Goal: Task Accomplishment & Management: Manage account settings

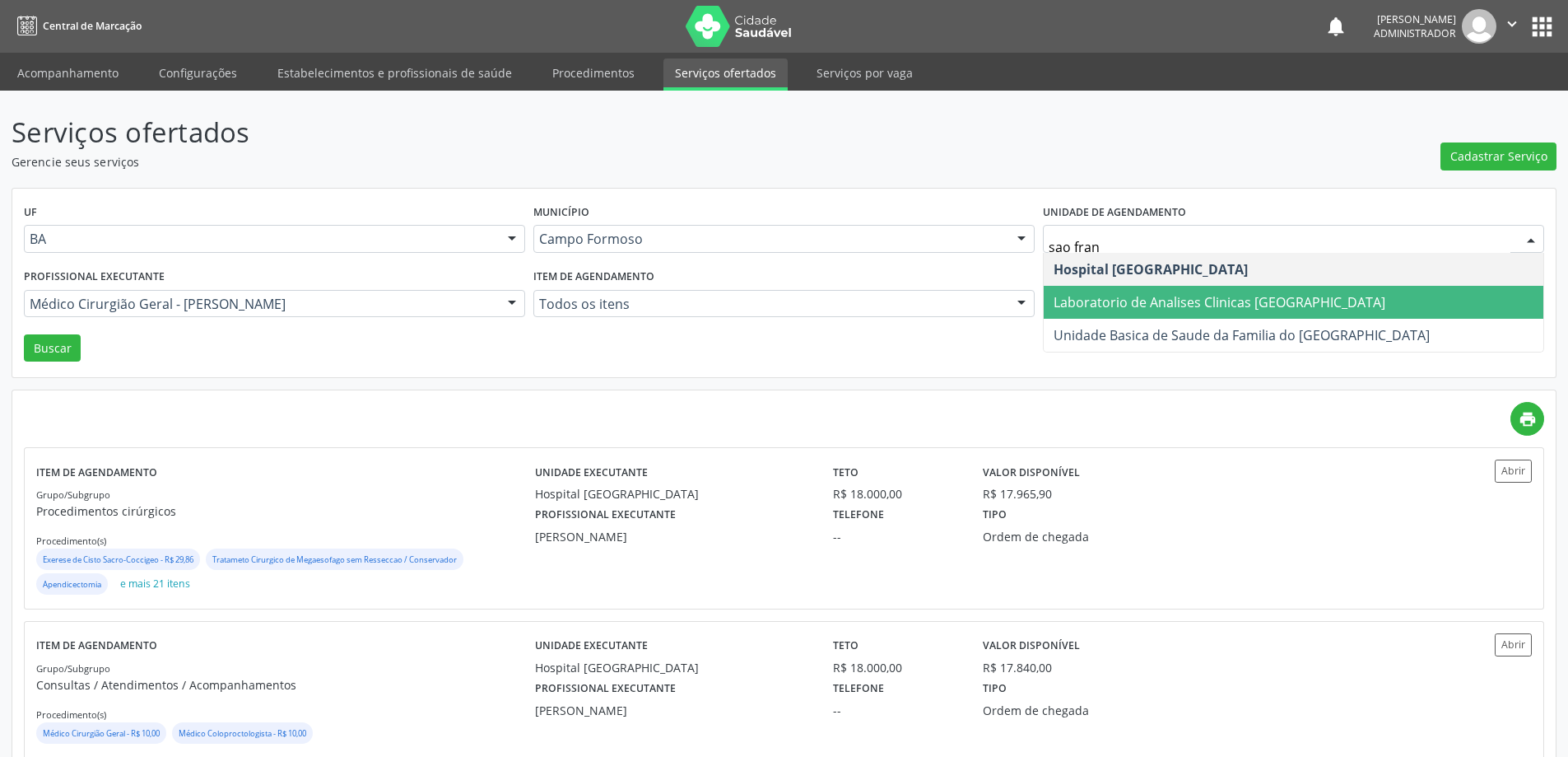
click at [1140, 302] on span "Laboratorio de Analises Clinicas [GEOGRAPHIC_DATA]" at bounding box center [1219, 302] width 332 height 19
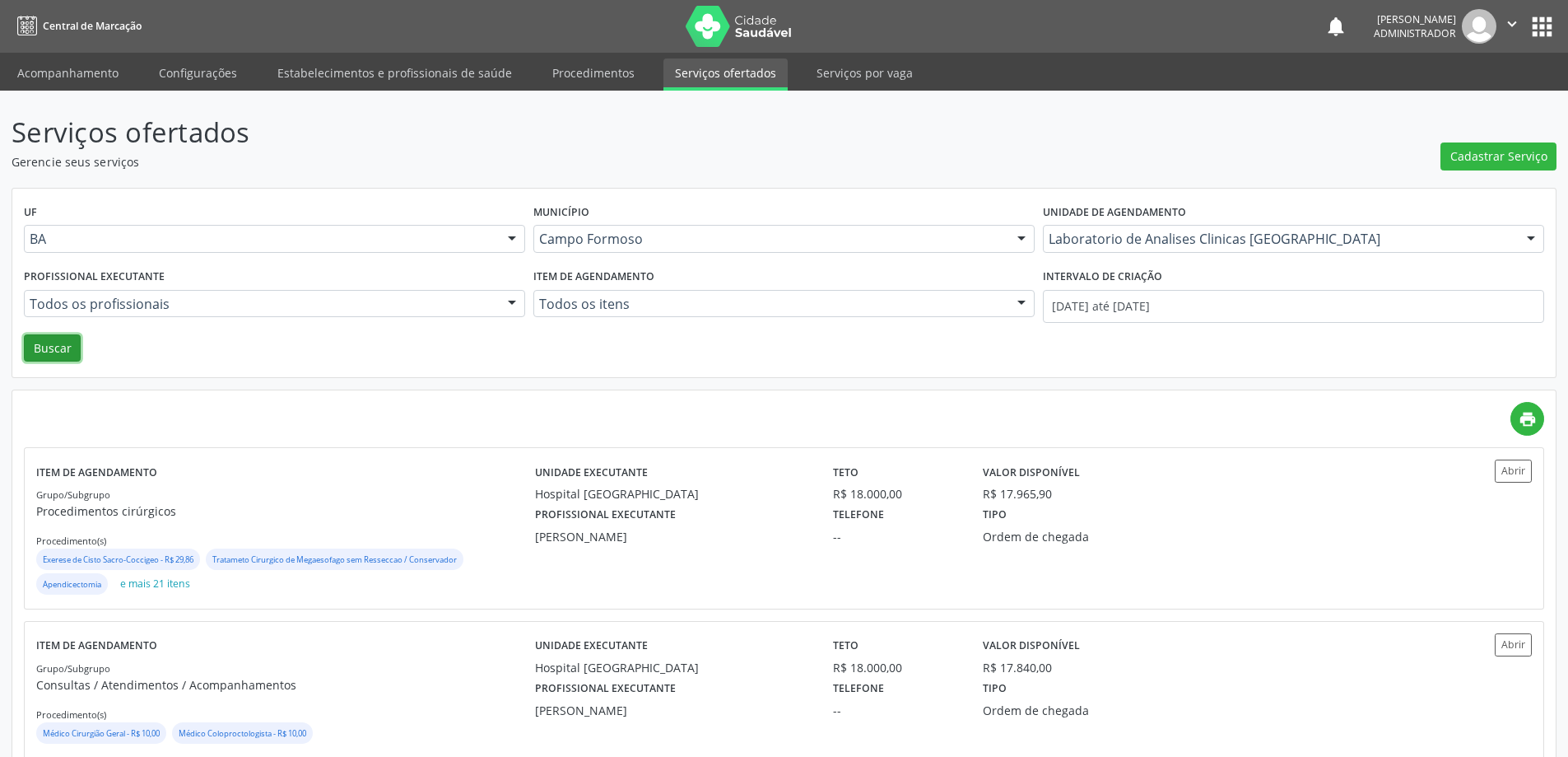
click at [52, 351] on button "Buscar" at bounding box center [53, 348] width 56 height 28
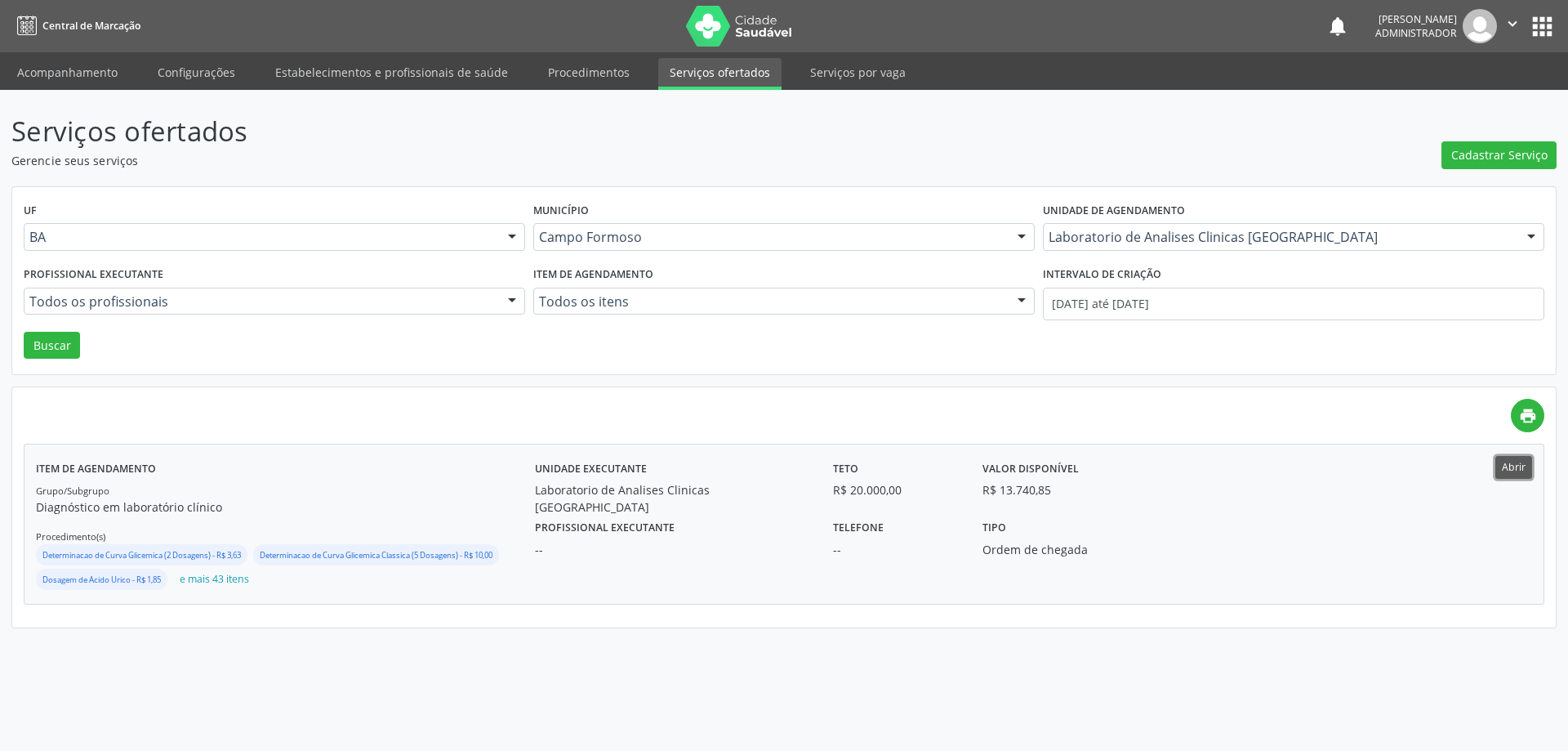
click at [1523, 468] on button "Abrir" at bounding box center [1514, 467] width 37 height 22
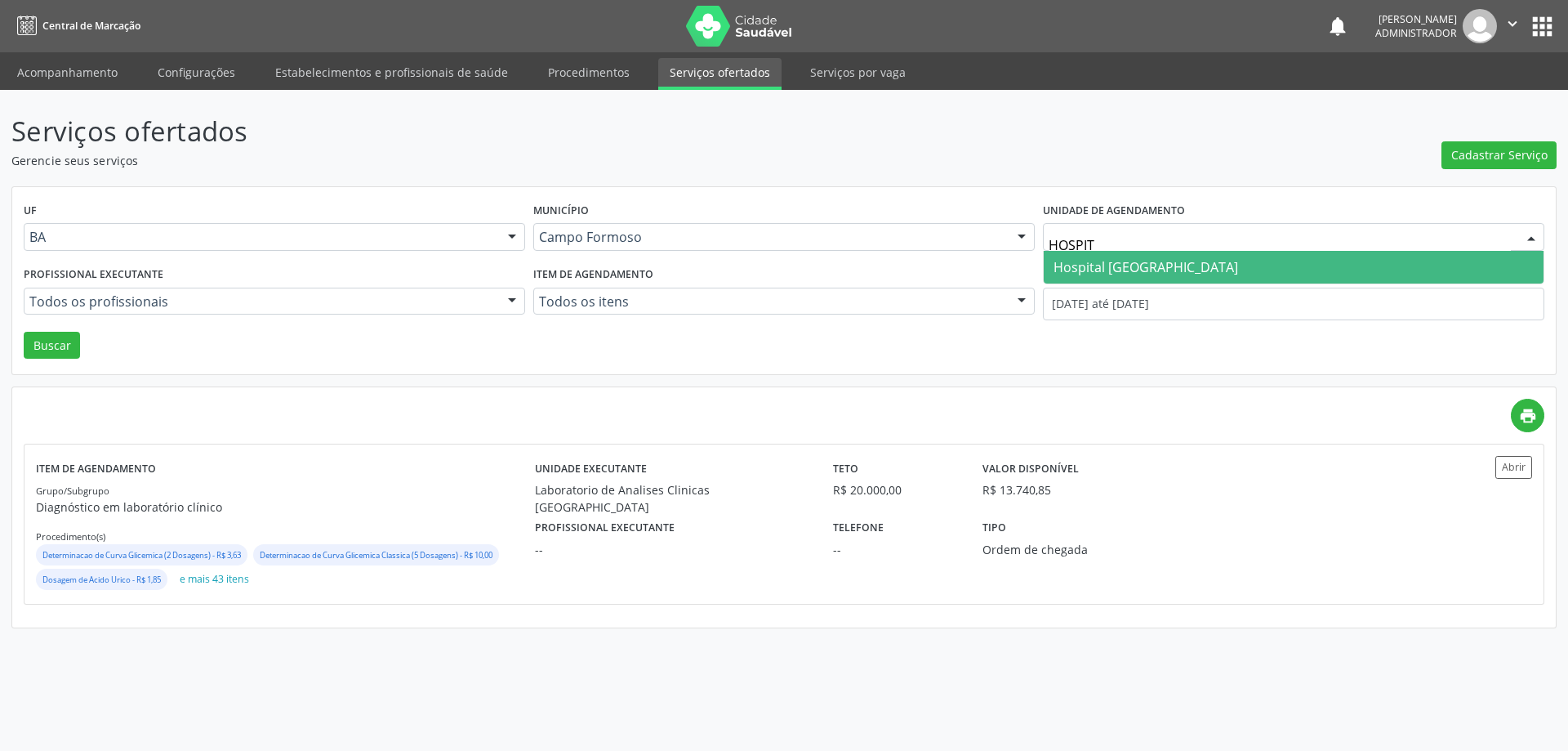
type input "HOSPITA"
click at [1122, 265] on span "Hospital [GEOGRAPHIC_DATA]" at bounding box center [1146, 267] width 185 height 18
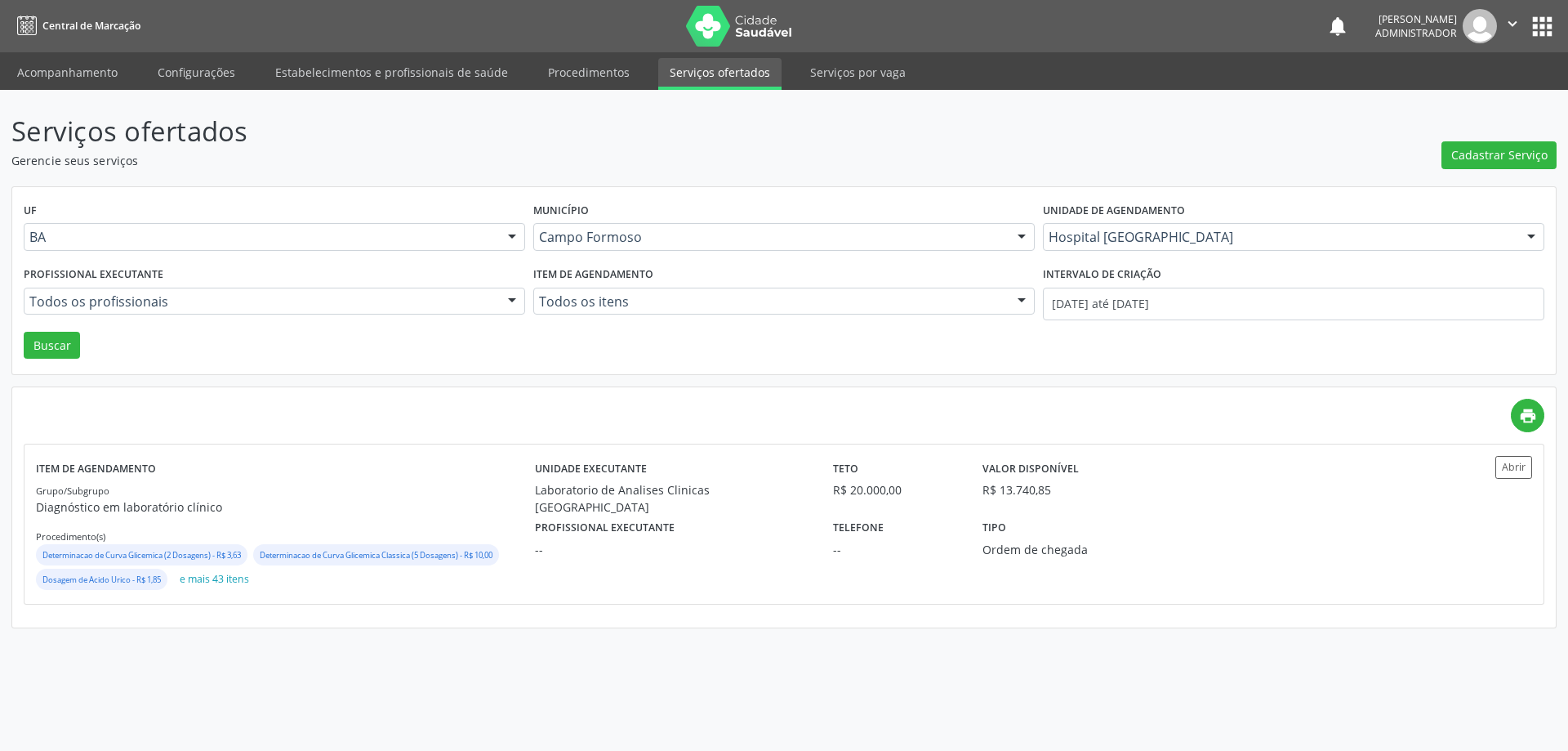
click at [512, 298] on div at bounding box center [511, 302] width 24 height 28
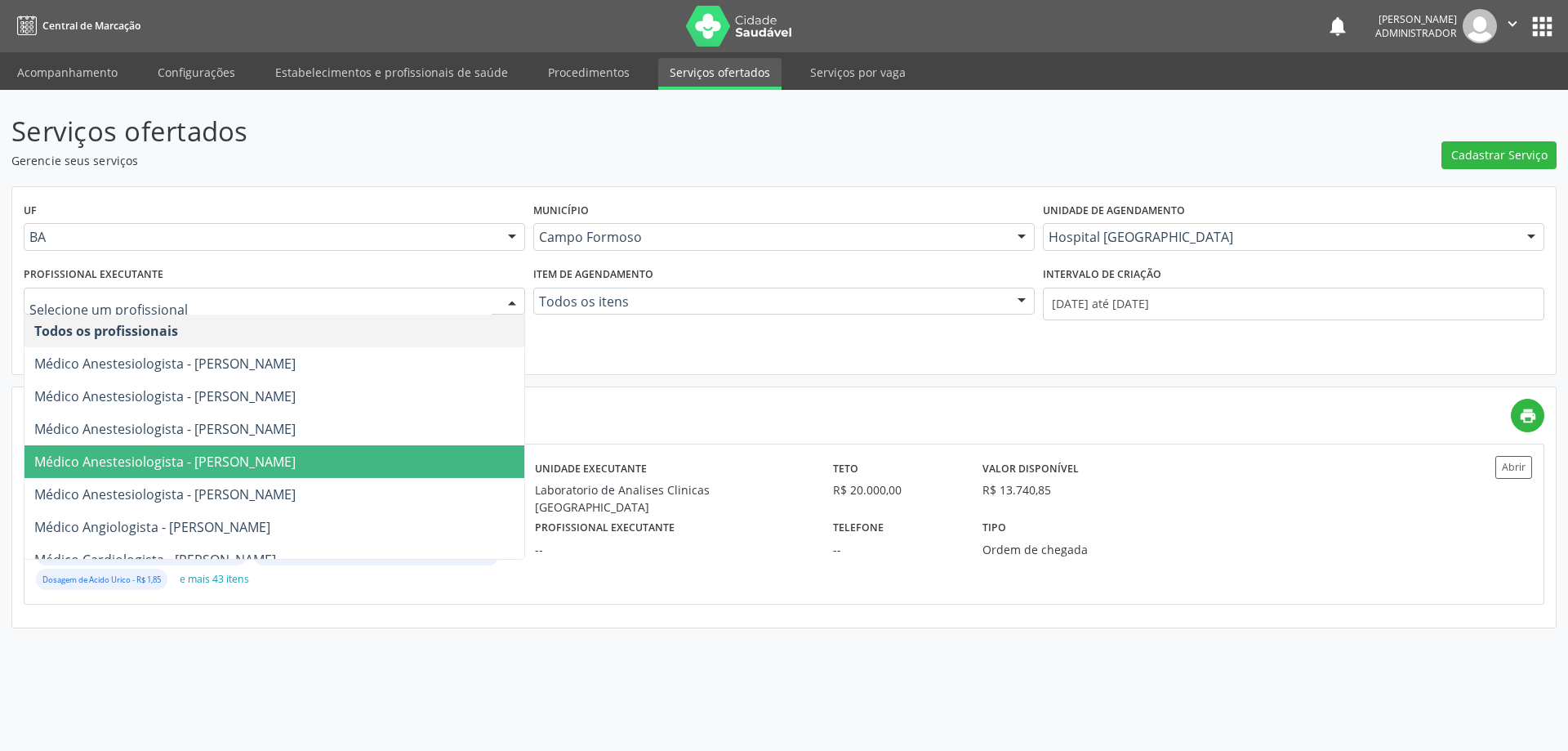
click at [338, 453] on span "Médico Anestesiologista - [PERSON_NAME]" at bounding box center [273, 462] width 499 height 33
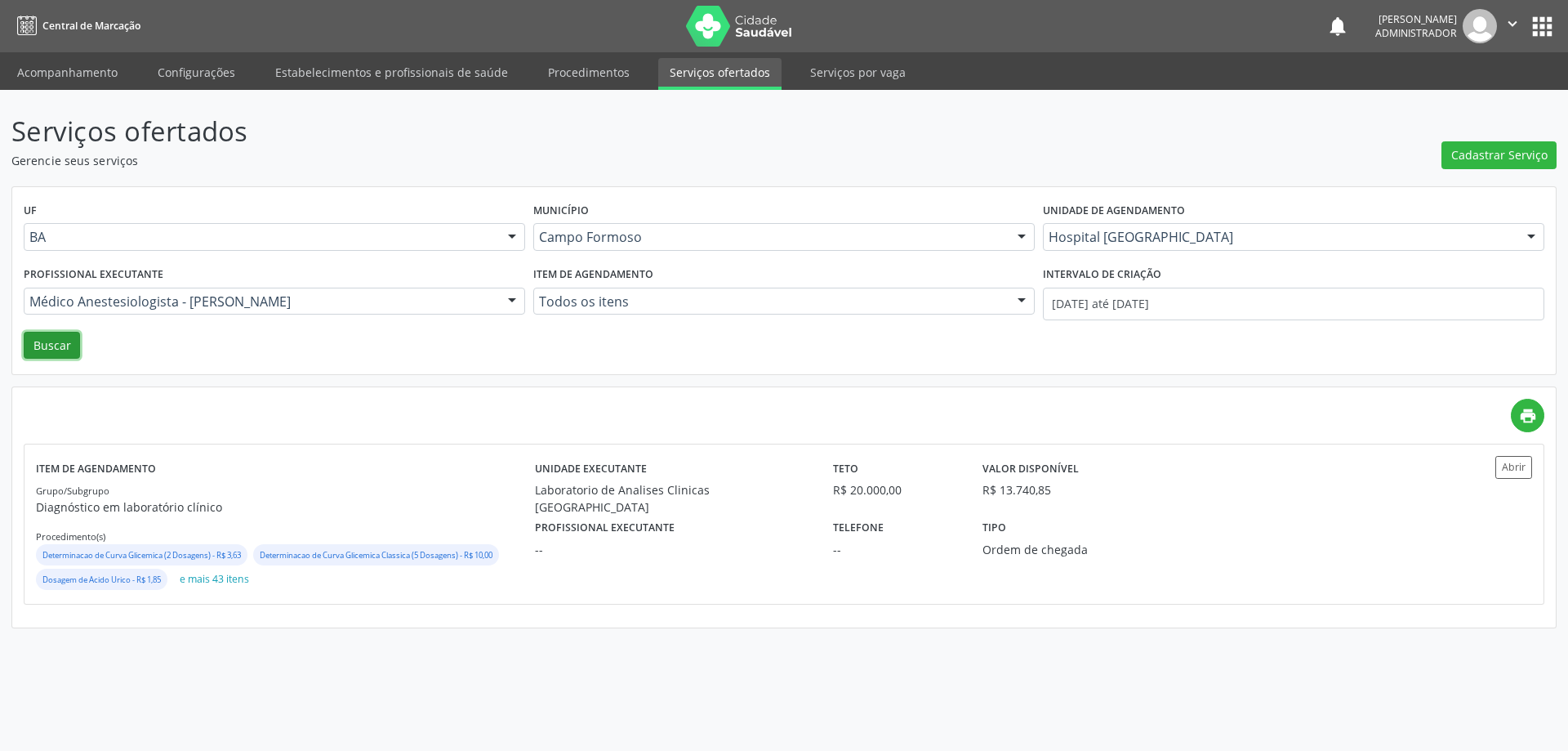
drag, startPoint x: 44, startPoint y: 344, endPoint x: 115, endPoint y: 343, distance: 71.0
click at [46, 343] on button "Buscar" at bounding box center [52, 345] width 56 height 28
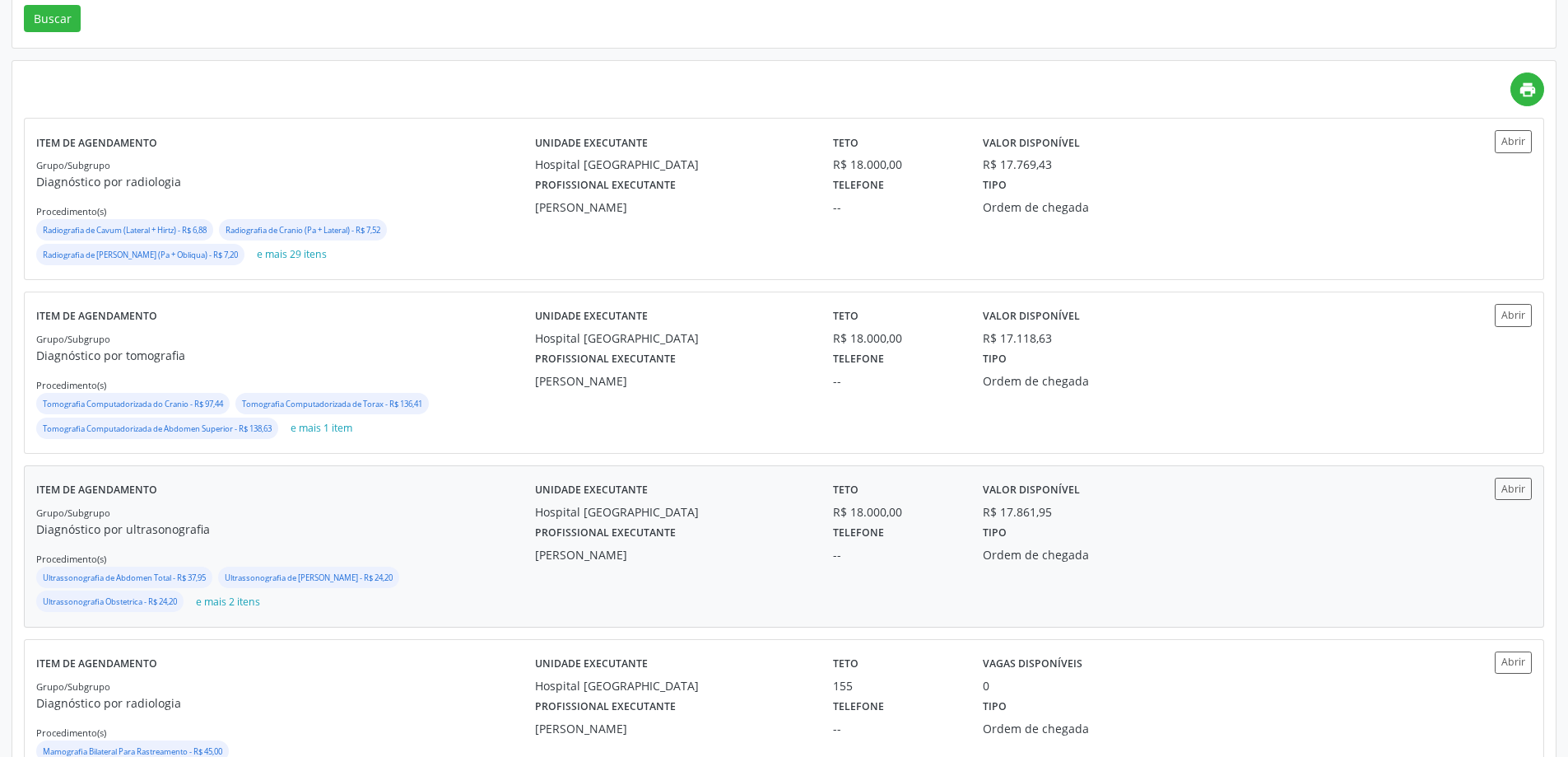
scroll to position [412, 0]
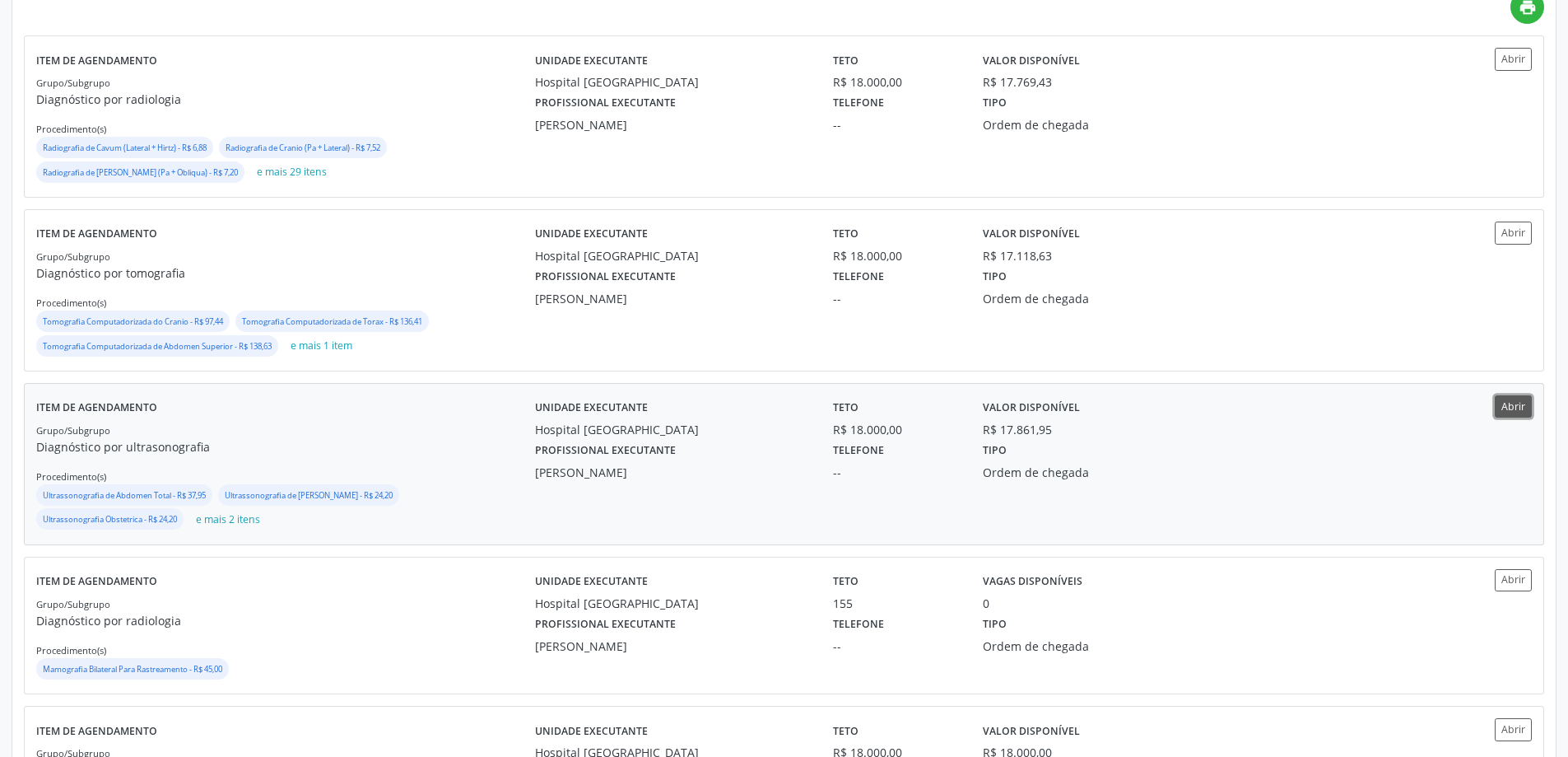
click at [1515, 409] on button "Abrir" at bounding box center [1513, 406] width 37 height 22
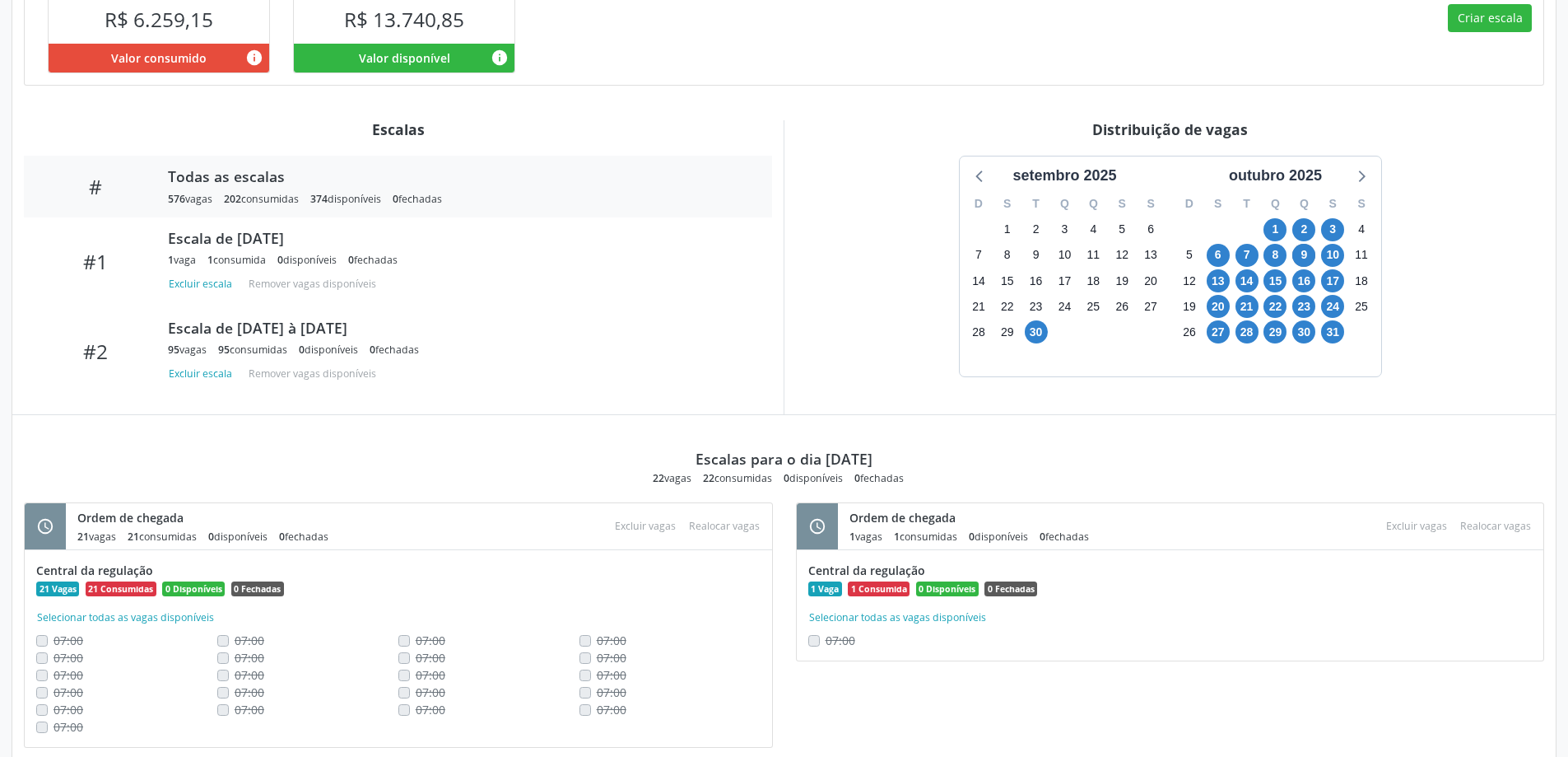
scroll to position [512, 0]
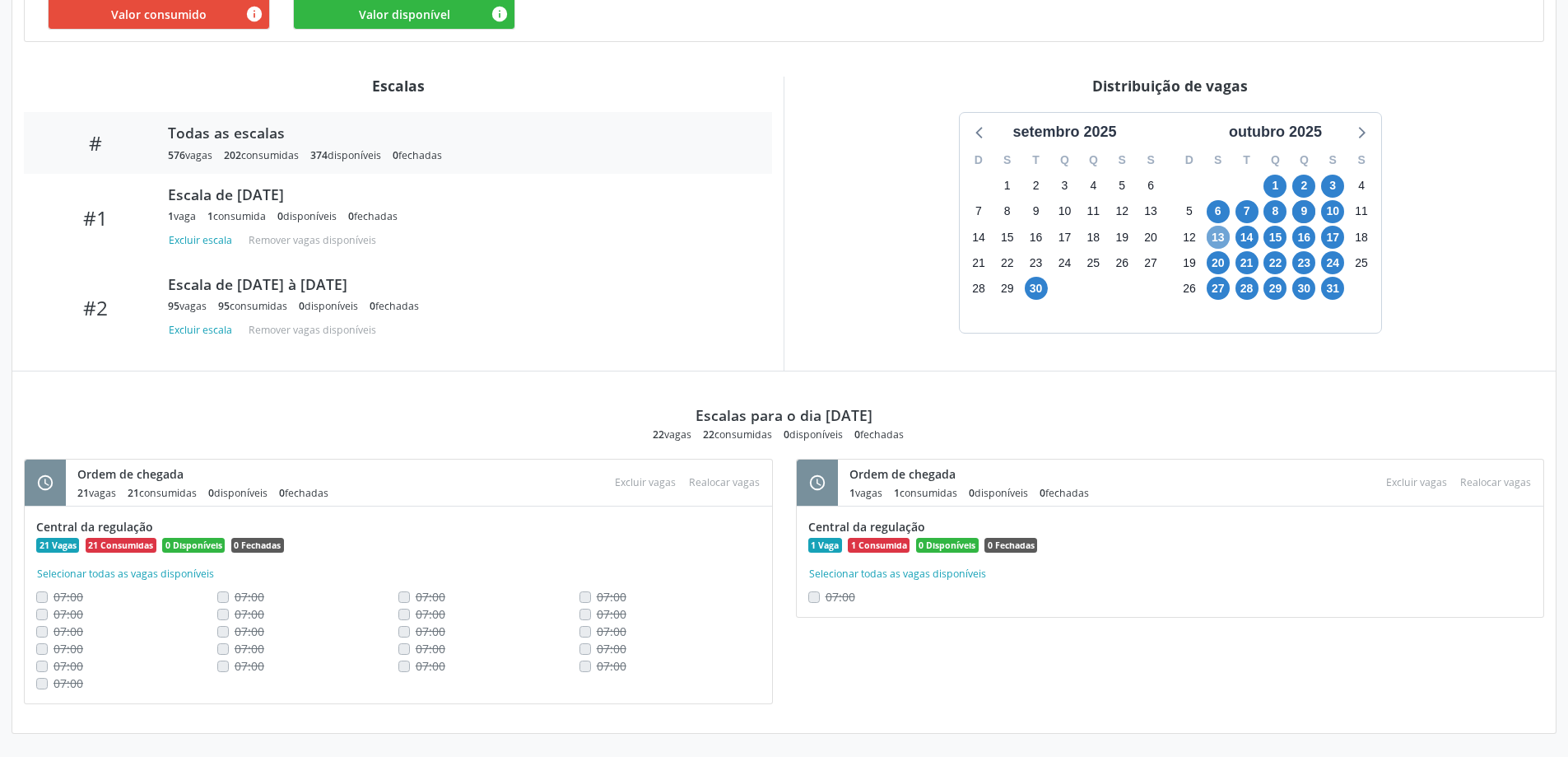
click at [1216, 239] on span "13" at bounding box center [1218, 238] width 23 height 23
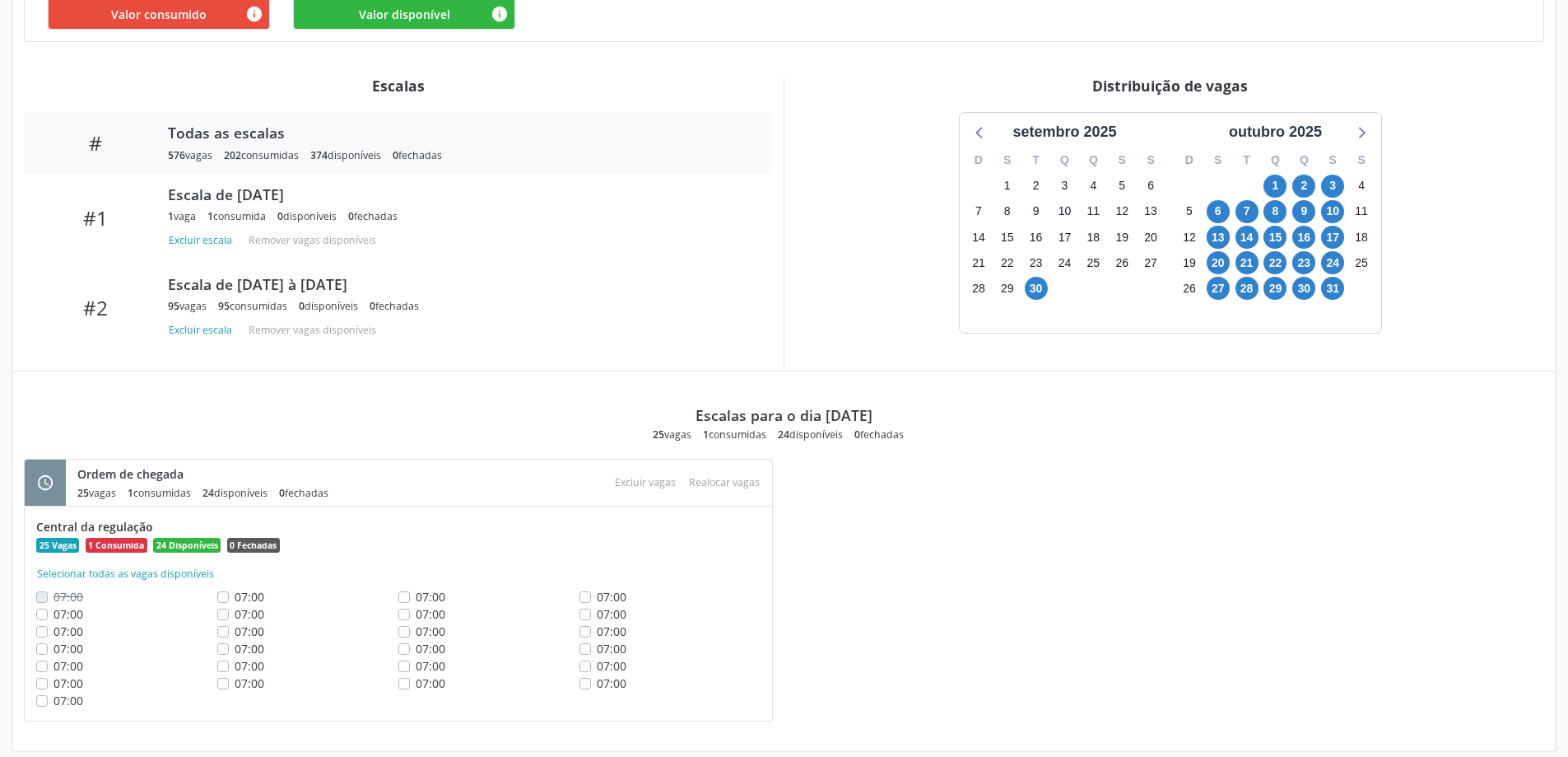
click at [597, 597] on label "07:00" at bounding box center [612, 597] width 29 height 18
click at [583, 597] on input "07:00" at bounding box center [585, 595] width 12 height 15
checkbox input "true"
click at [597, 618] on label "07:00" at bounding box center [612, 614] width 29 height 18
click at [588, 618] on input "07:00" at bounding box center [585, 612] width 12 height 15
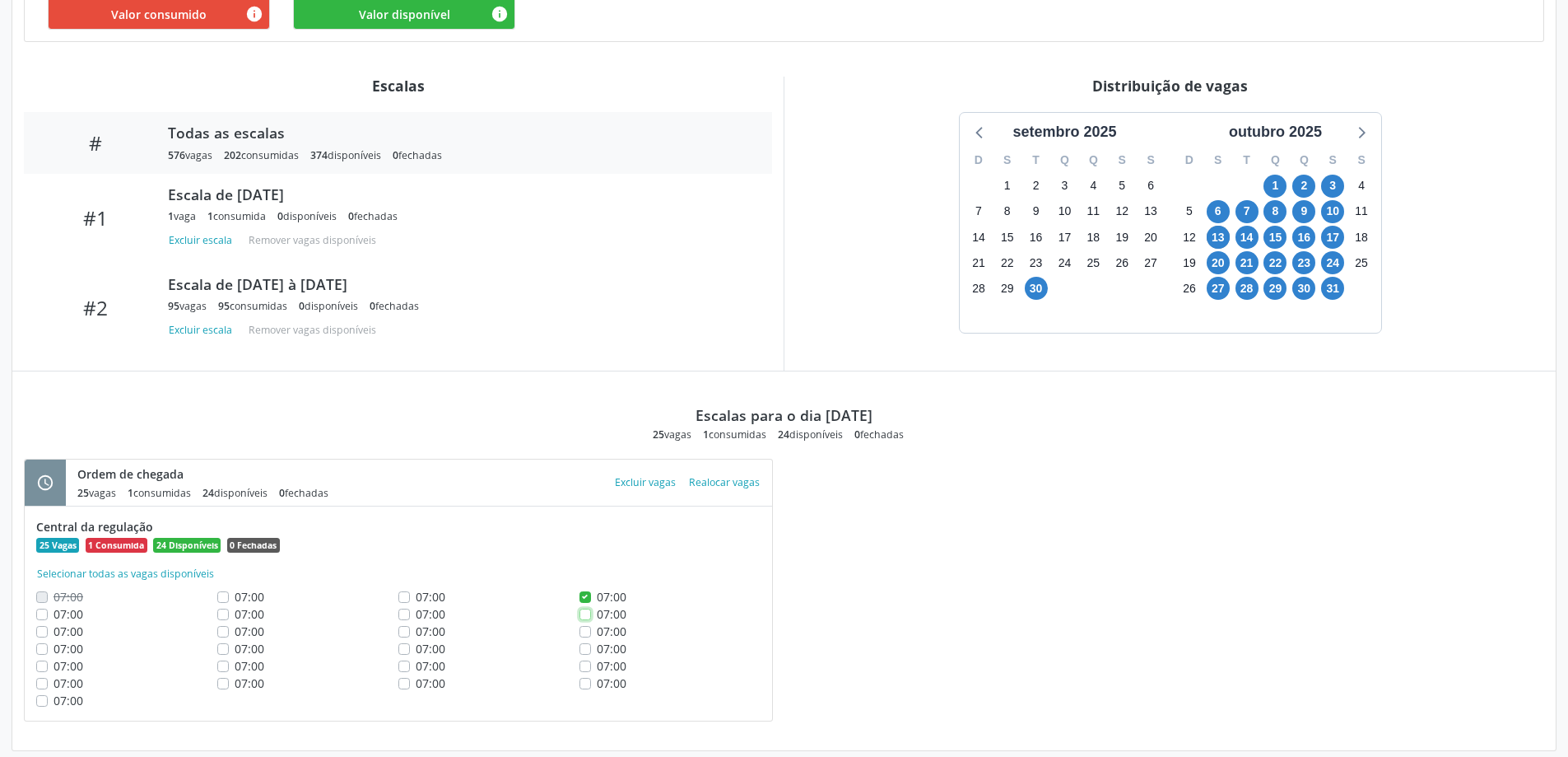
checkbox input "true"
click at [597, 635] on label "07:00" at bounding box center [612, 631] width 29 height 18
click at [588, 635] on input "07:00" at bounding box center [585, 629] width 12 height 15
checkbox input "true"
click at [597, 651] on label "07:00" at bounding box center [612, 649] width 29 height 18
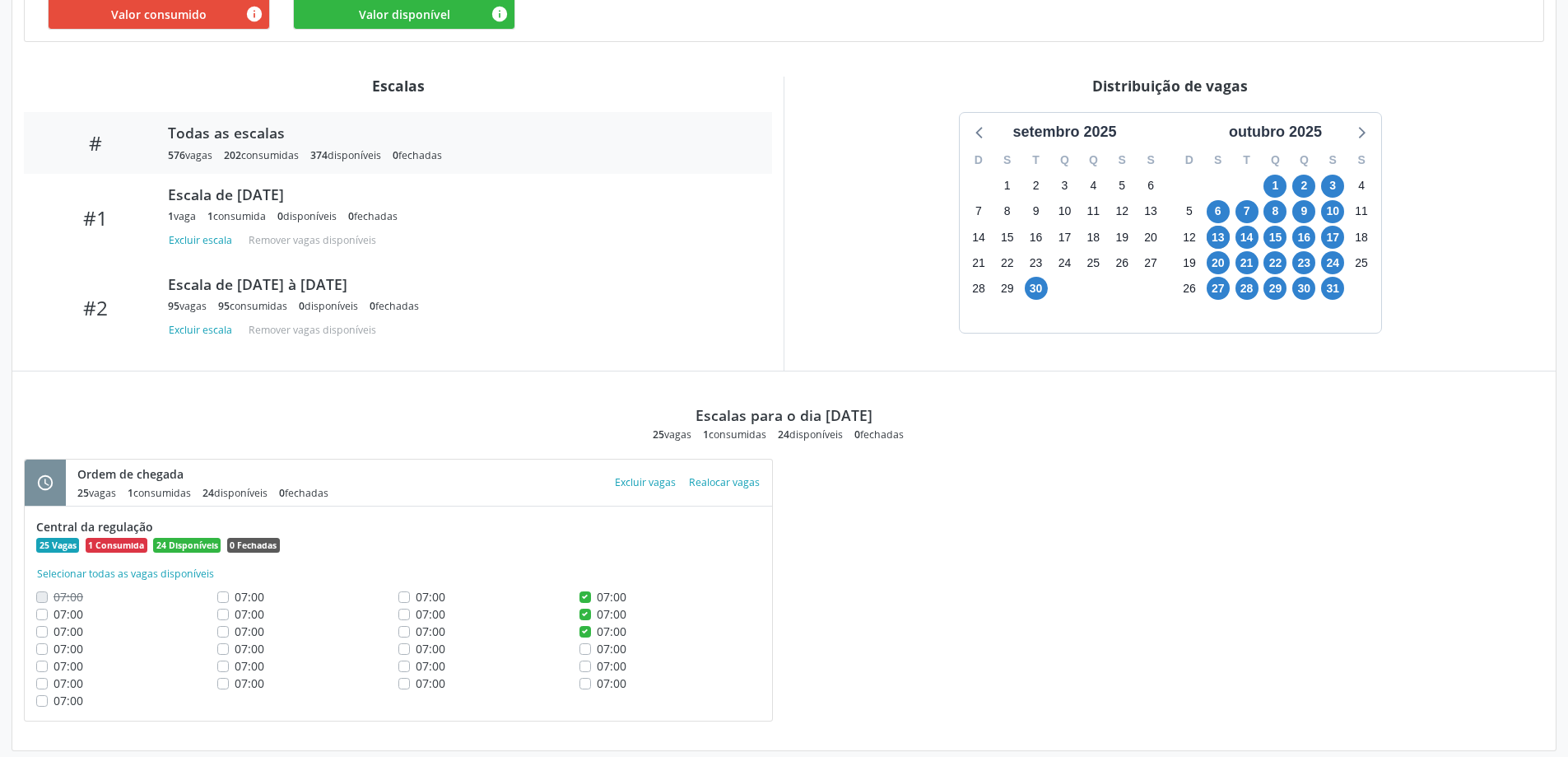
click at [588, 651] on input "07:00" at bounding box center [585, 647] width 12 height 15
checkbox input "true"
click at [659, 482] on button "Excluir vagas" at bounding box center [646, 482] width 74 height 22
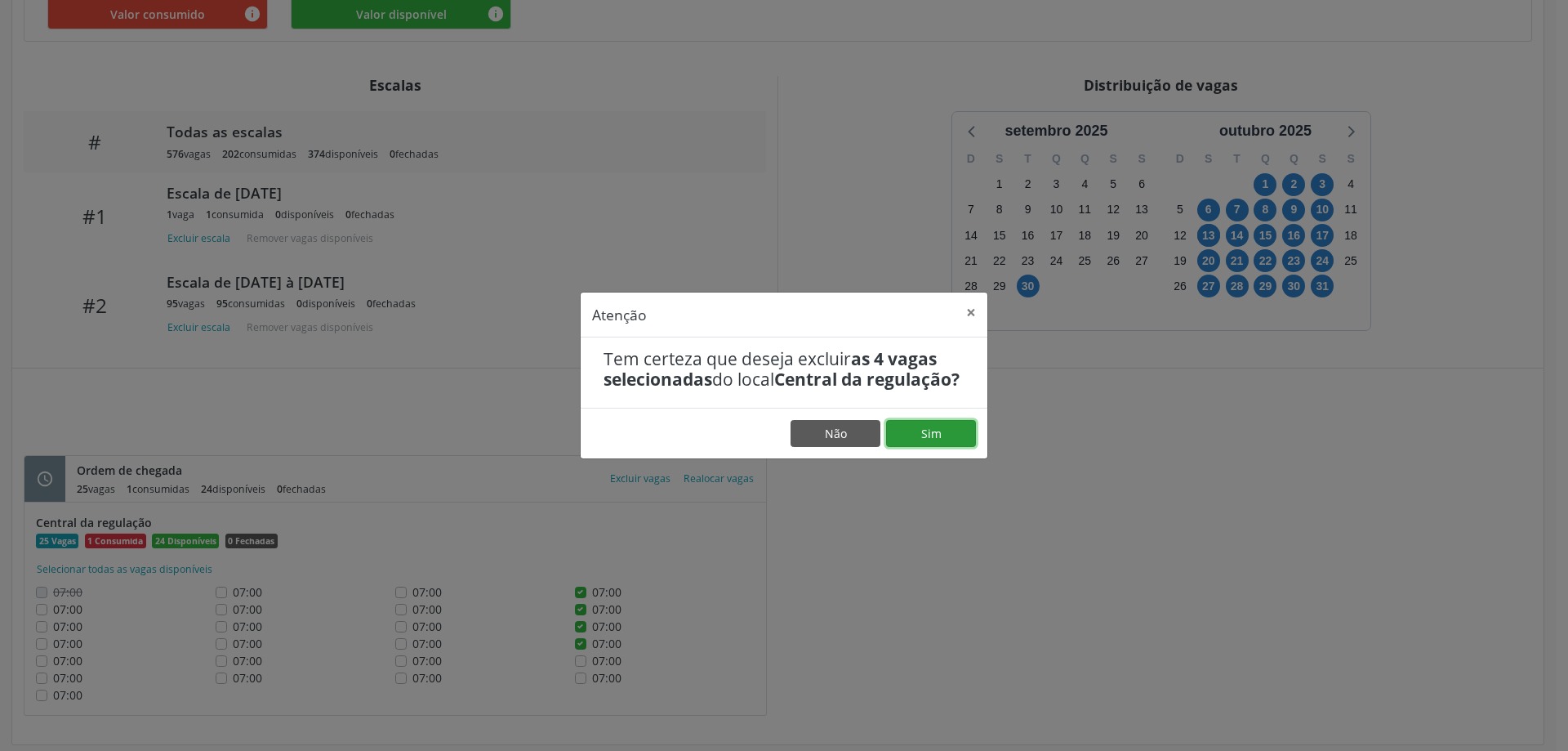
click at [916, 433] on button "Sim" at bounding box center [930, 434] width 90 height 28
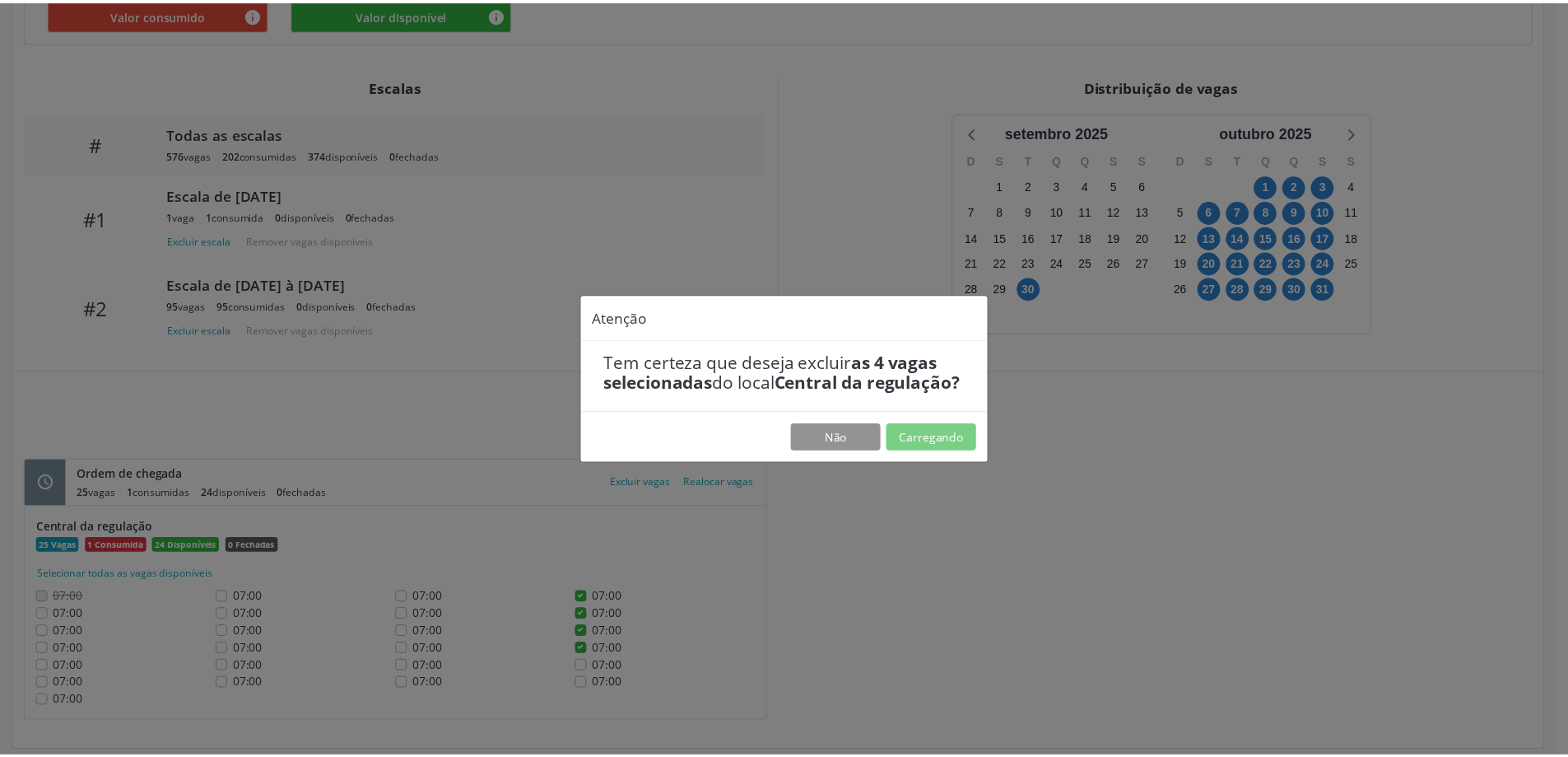
scroll to position [0, 0]
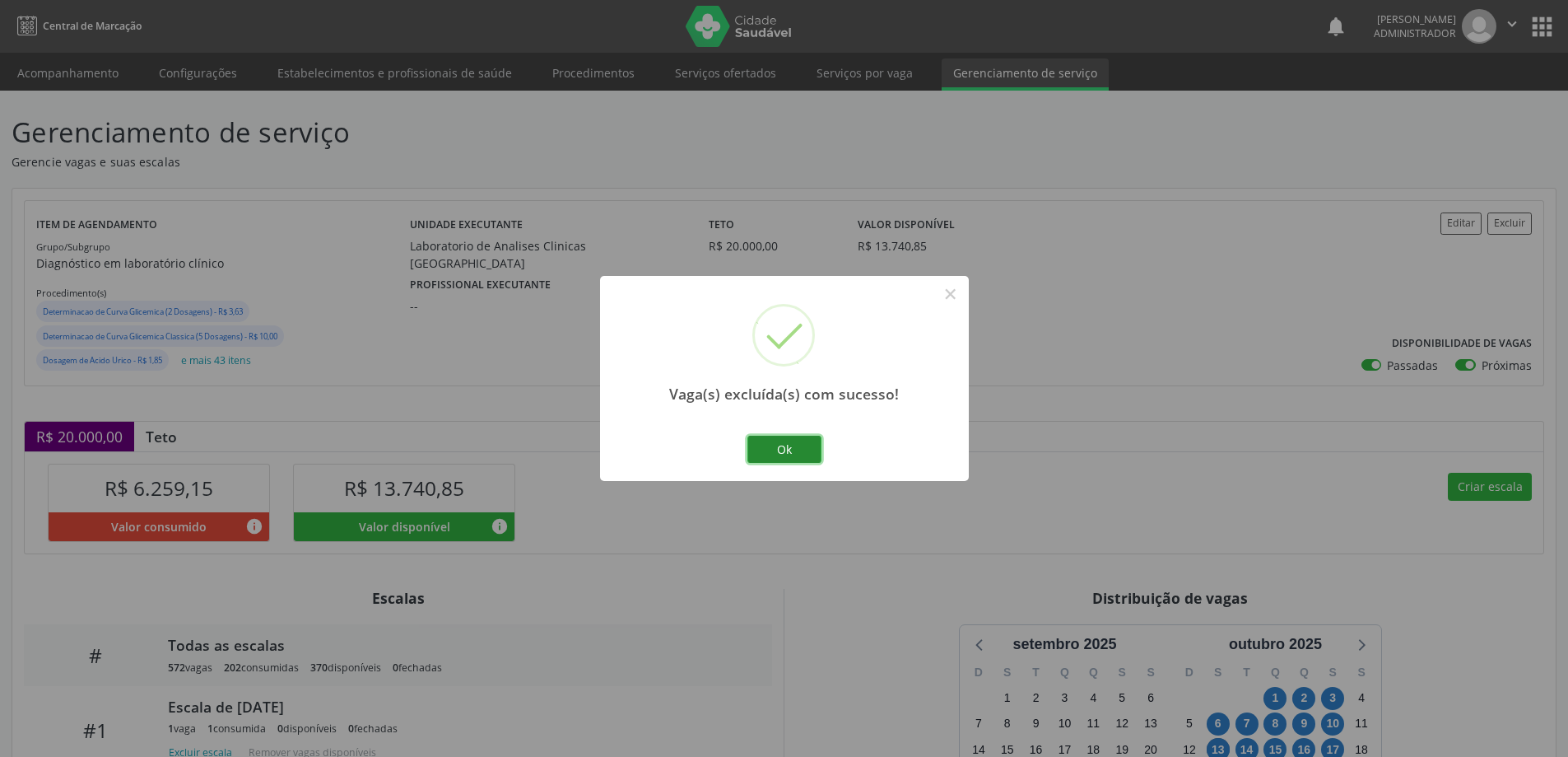
click at [781, 457] on button "Ok" at bounding box center [785, 449] width 74 height 28
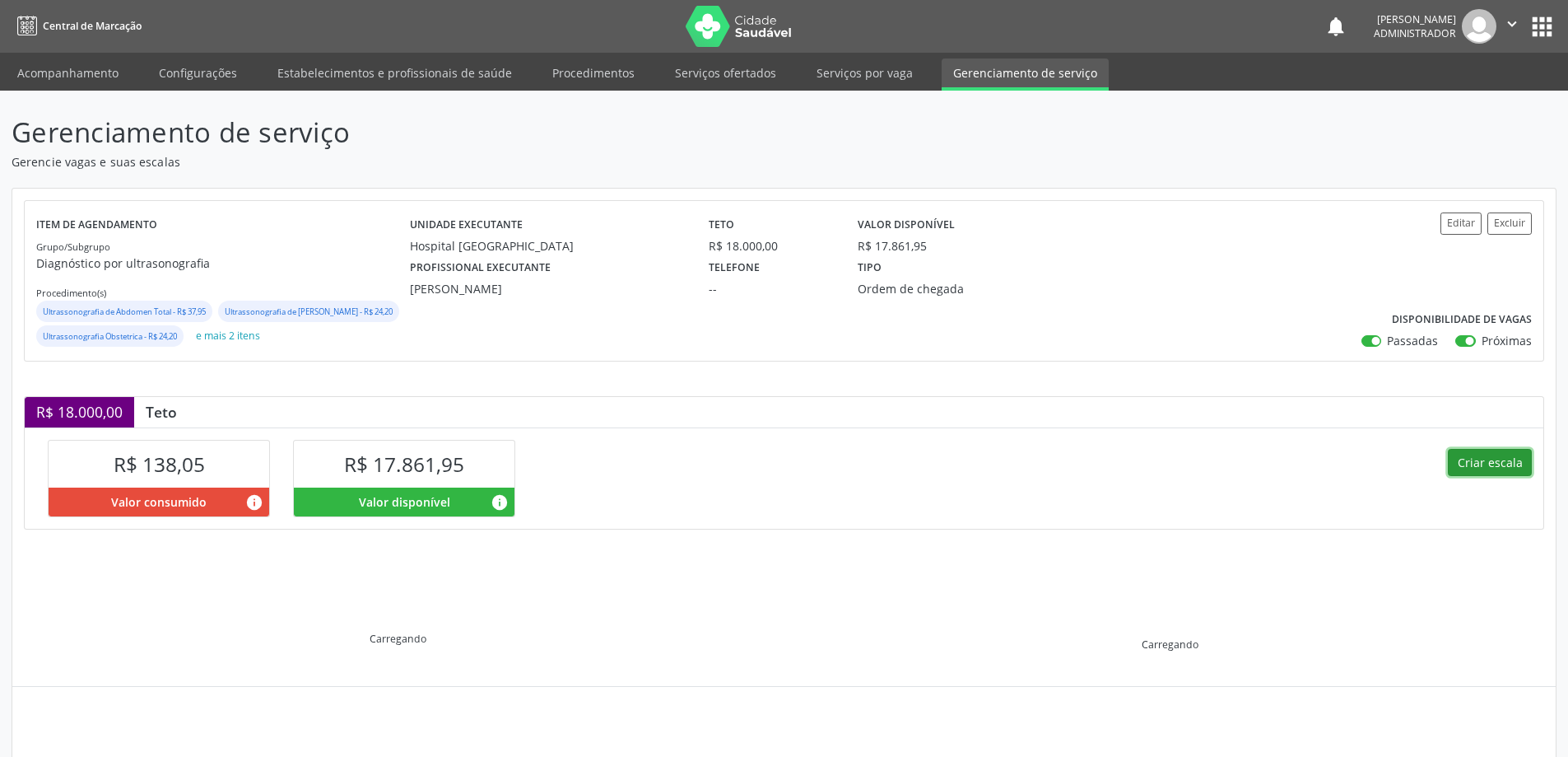
click at [1491, 476] on button "Criar escala" at bounding box center [1490, 463] width 84 height 28
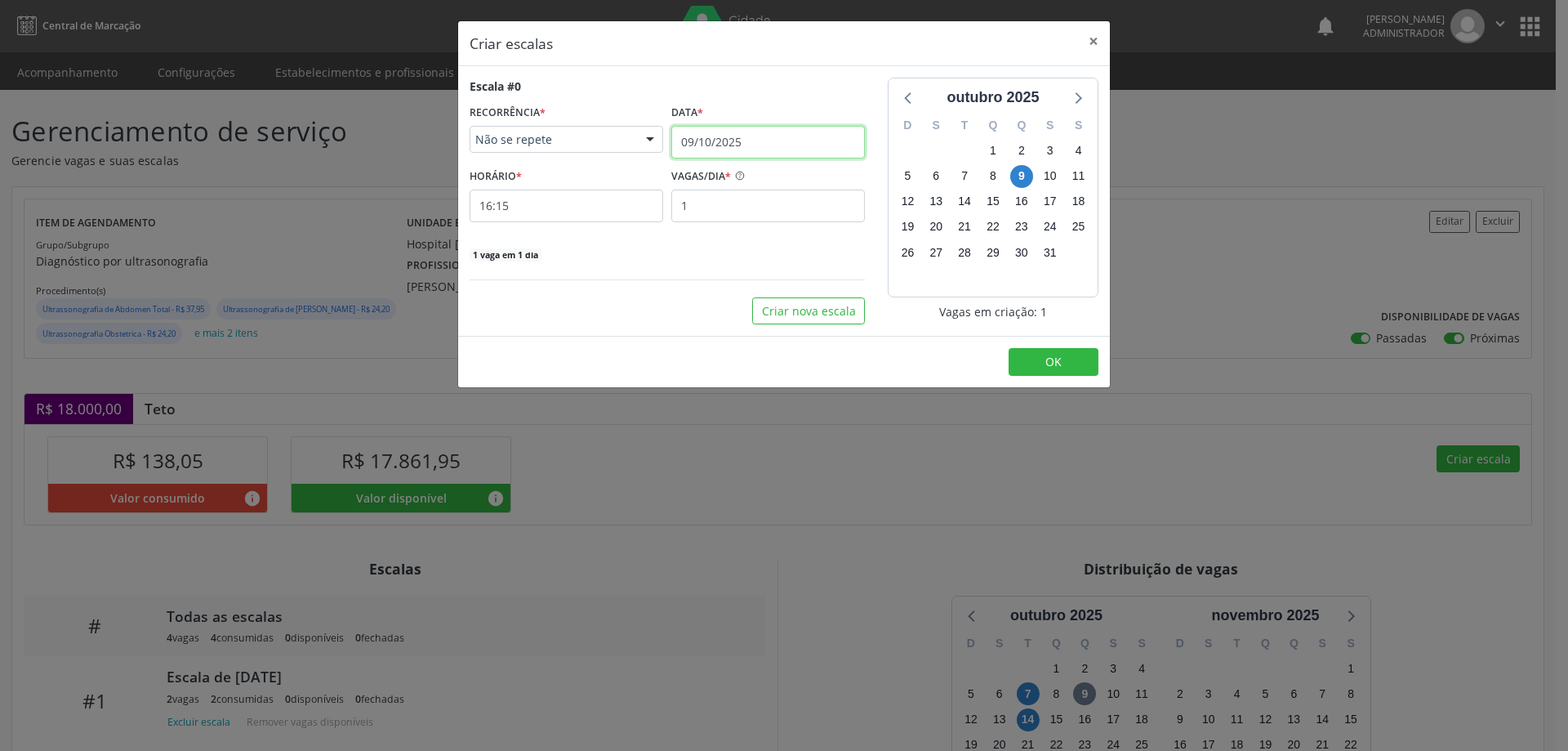
click at [722, 134] on input "09/10/2025" at bounding box center [768, 142] width 193 height 33
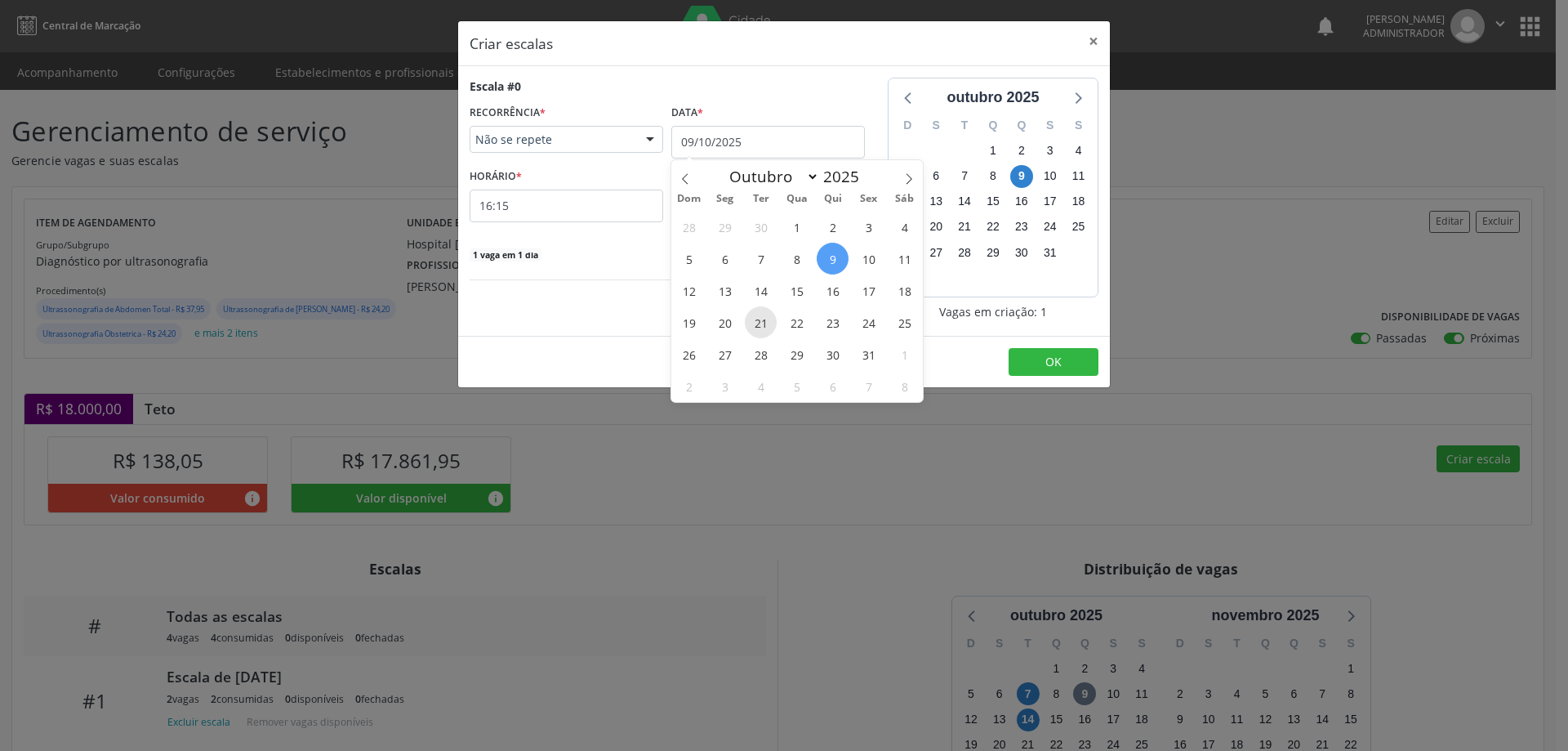
click at [755, 325] on span "21" at bounding box center [760, 322] width 32 height 32
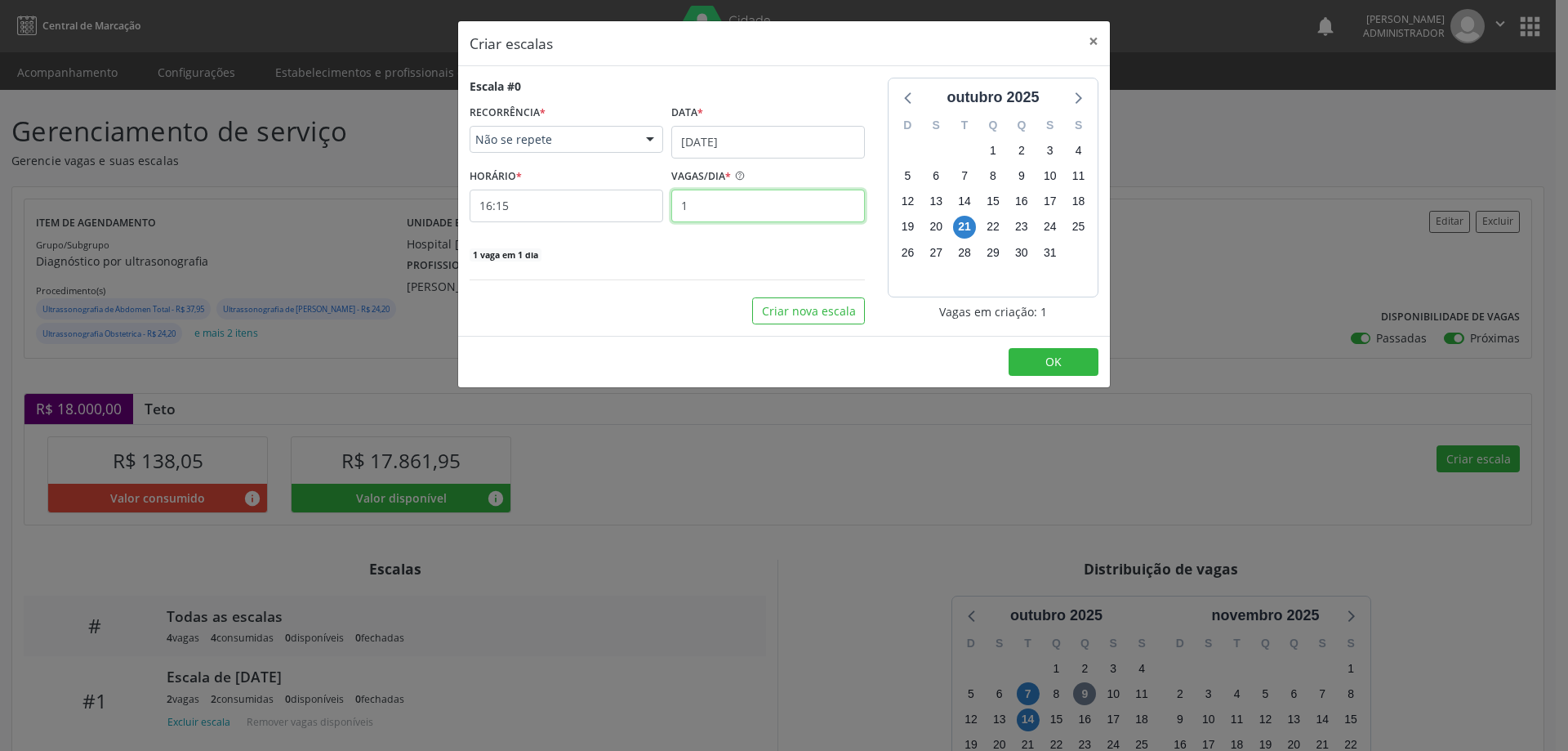
click at [705, 206] on input "1" at bounding box center [768, 206] width 193 height 33
type input "2"
click at [620, 207] on input "16:15" at bounding box center [566, 206] width 193 height 33
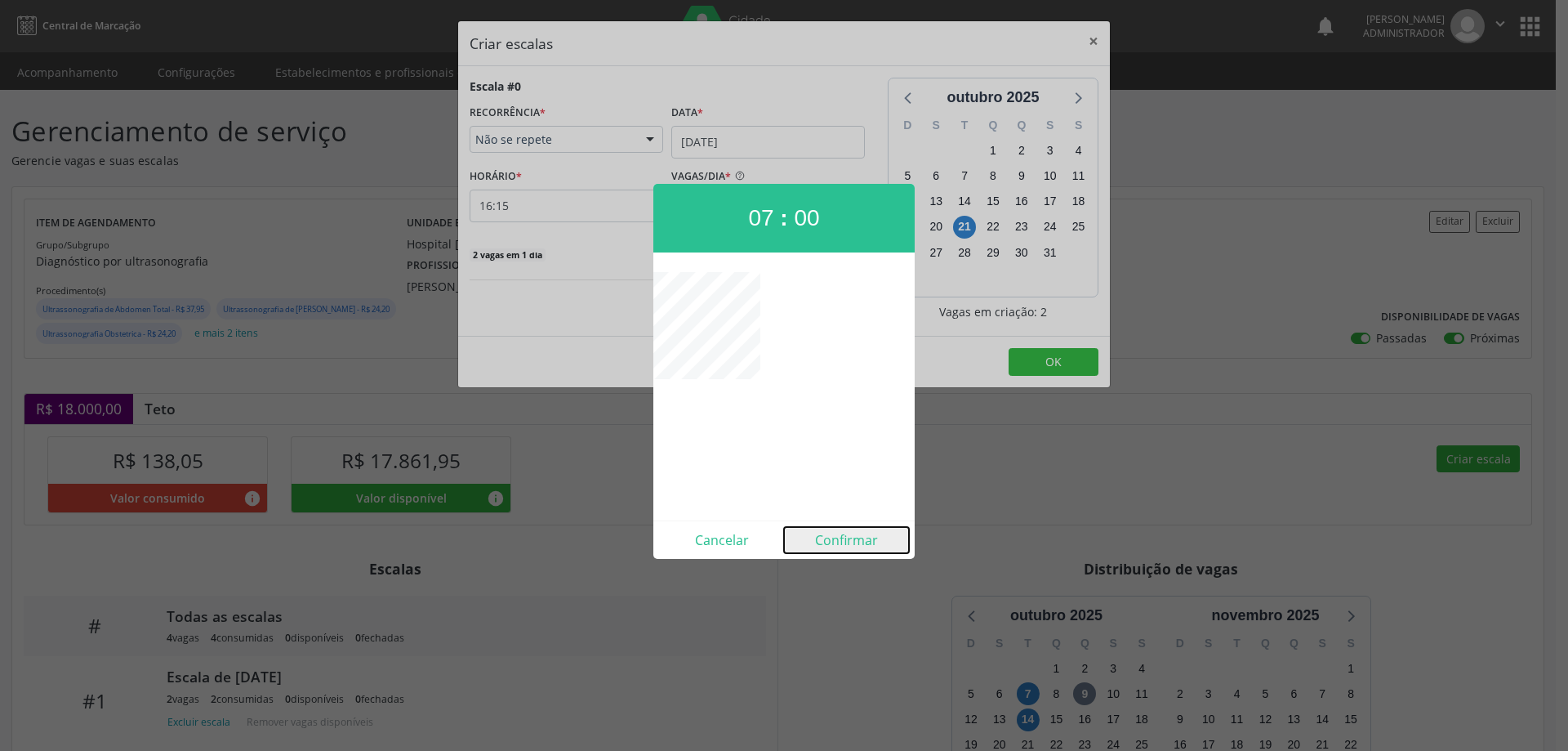
click at [844, 536] on button "Confirmar" at bounding box center [846, 539] width 125 height 26
type input "07:00"
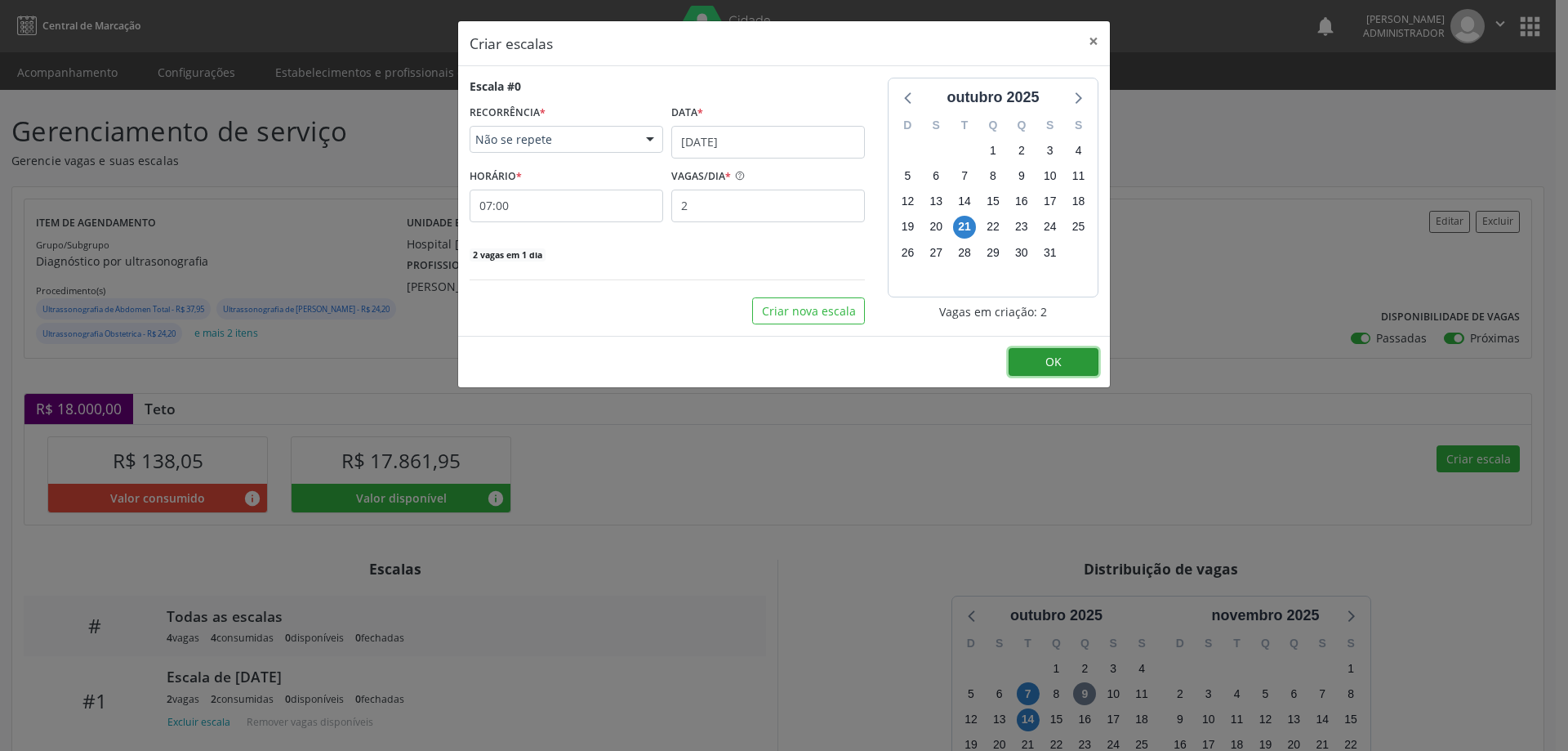
click at [1087, 364] on button "OK" at bounding box center [1053, 361] width 90 height 28
